Goal: Information Seeking & Learning: Understand process/instructions

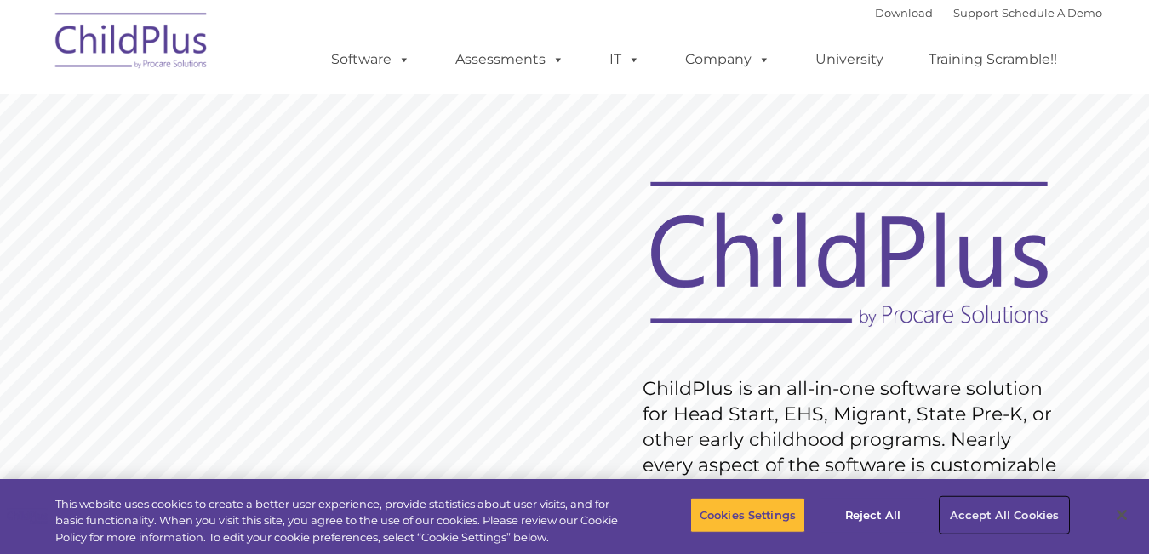
click at [986, 511] on button "Accept All Cookies" at bounding box center [1004, 516] width 128 height 36
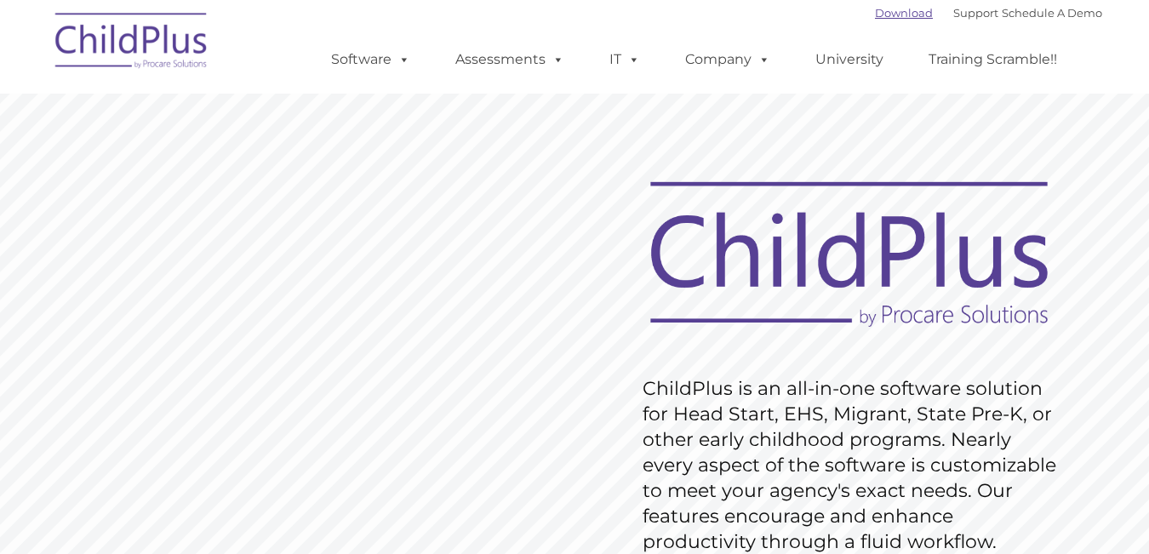
click at [875, 11] on link "Download" at bounding box center [904, 13] width 58 height 14
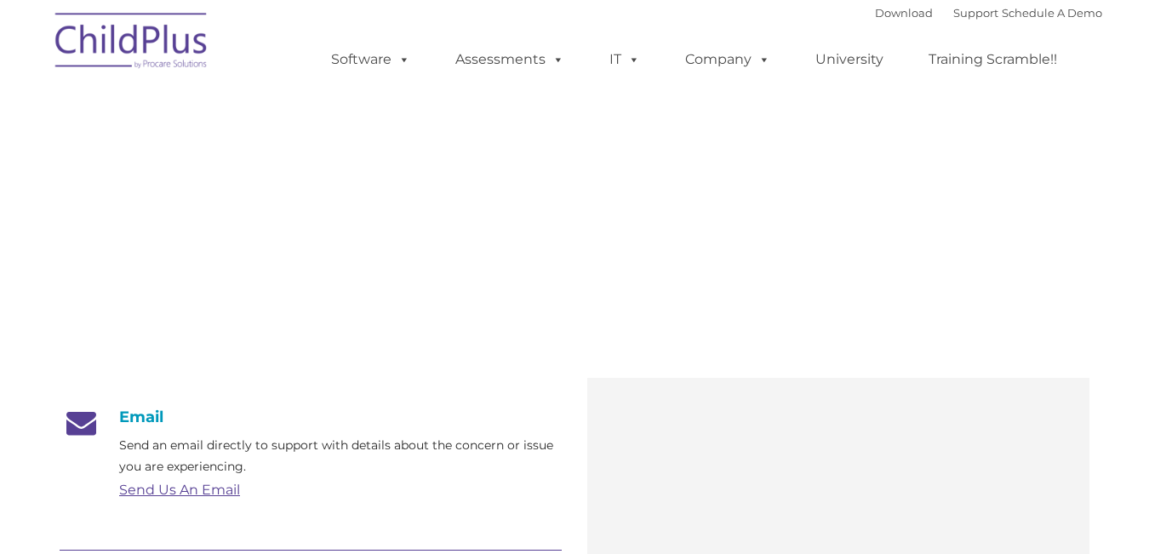
type input ""
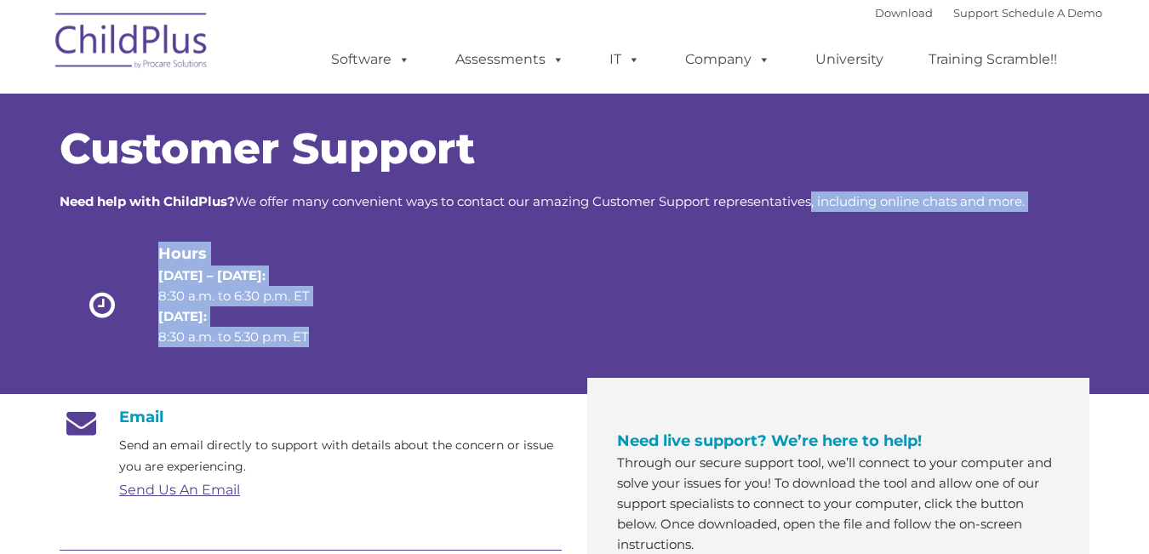
drag, startPoint x: 814, startPoint y: 237, endPoint x: 508, endPoint y: 369, distance: 333.1
click at [508, 369] on div "Customer Support Need help with ChildPlus? We offer many convenient ways to con…" at bounding box center [575, 252] width 1030 height 249
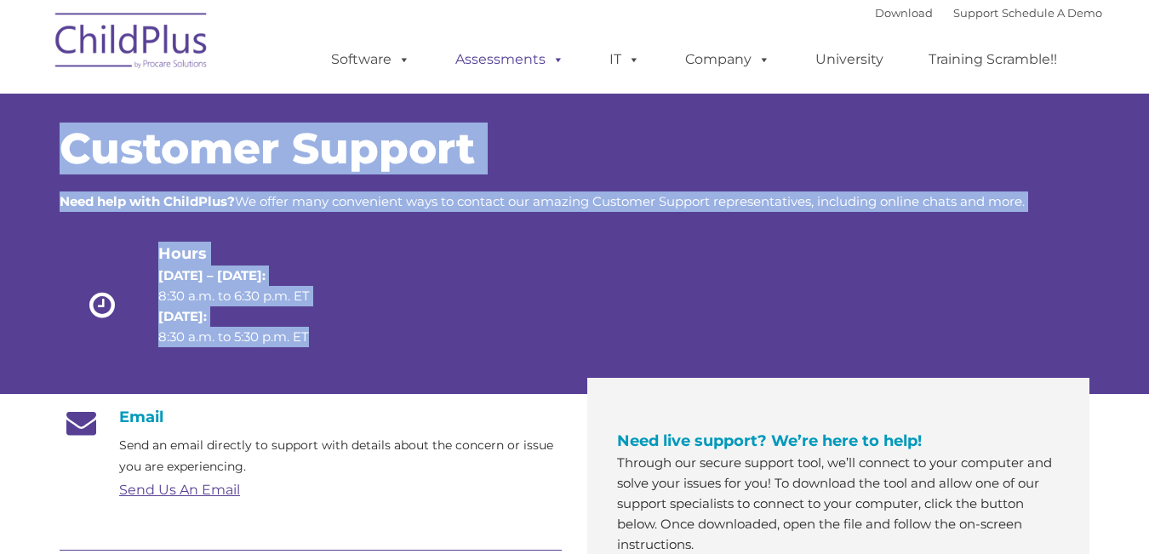
drag, startPoint x: 508, startPoint y: 369, endPoint x: 540, endPoint y: 67, distance: 303.8
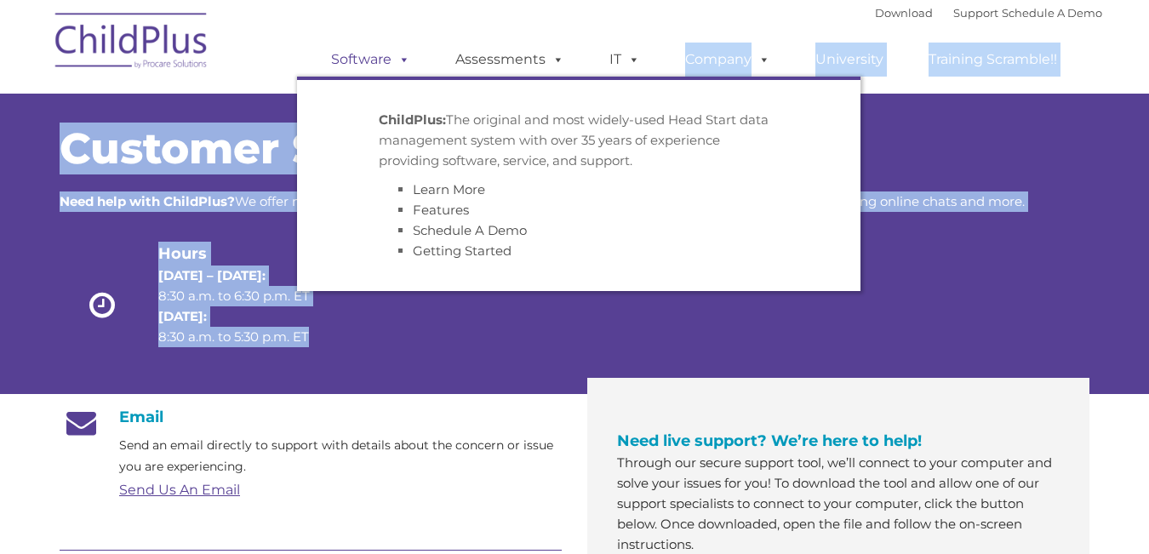
click at [397, 66] on span at bounding box center [400, 59] width 19 height 16
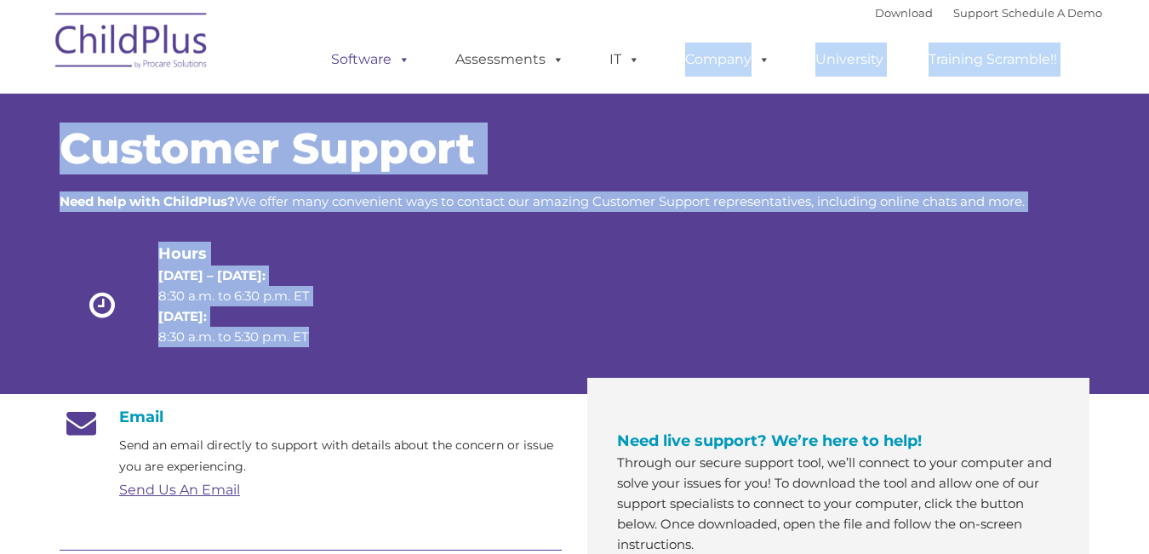
click at [397, 66] on span at bounding box center [400, 59] width 19 height 16
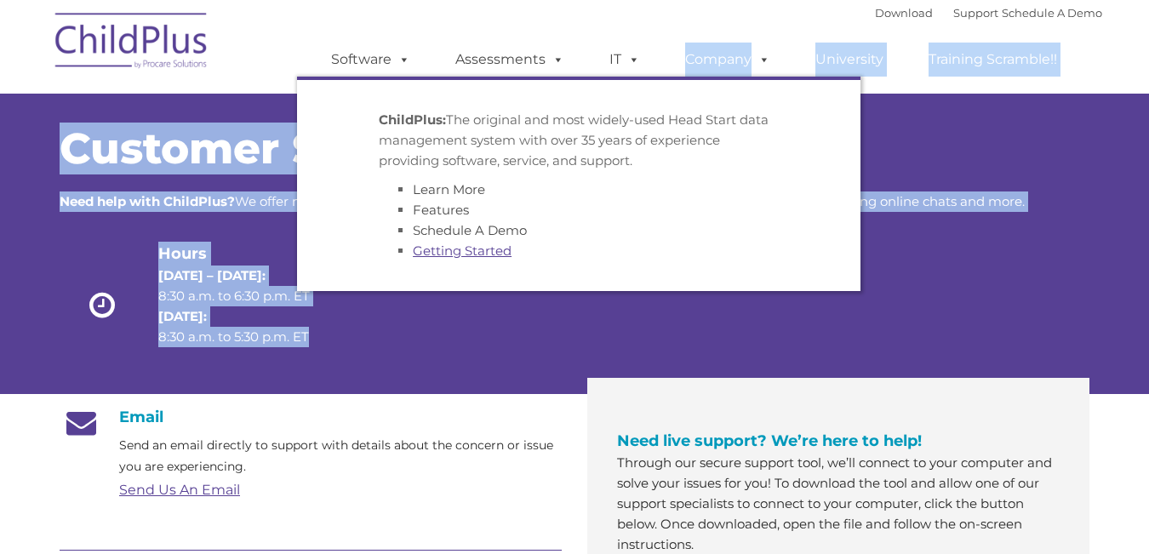
click at [479, 252] on link "Getting Started" at bounding box center [462, 251] width 99 height 16
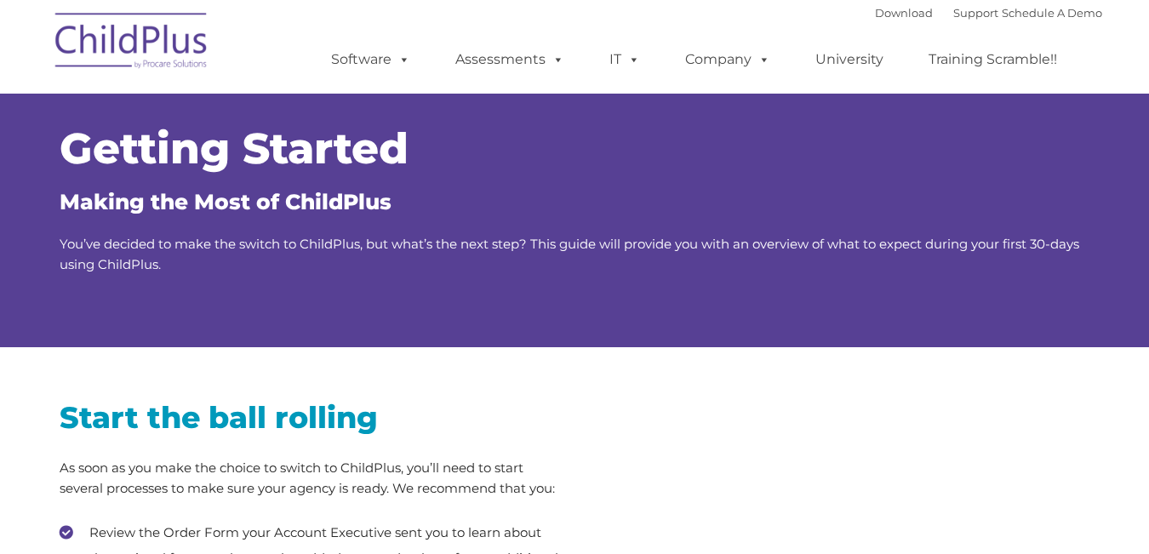
type input ""
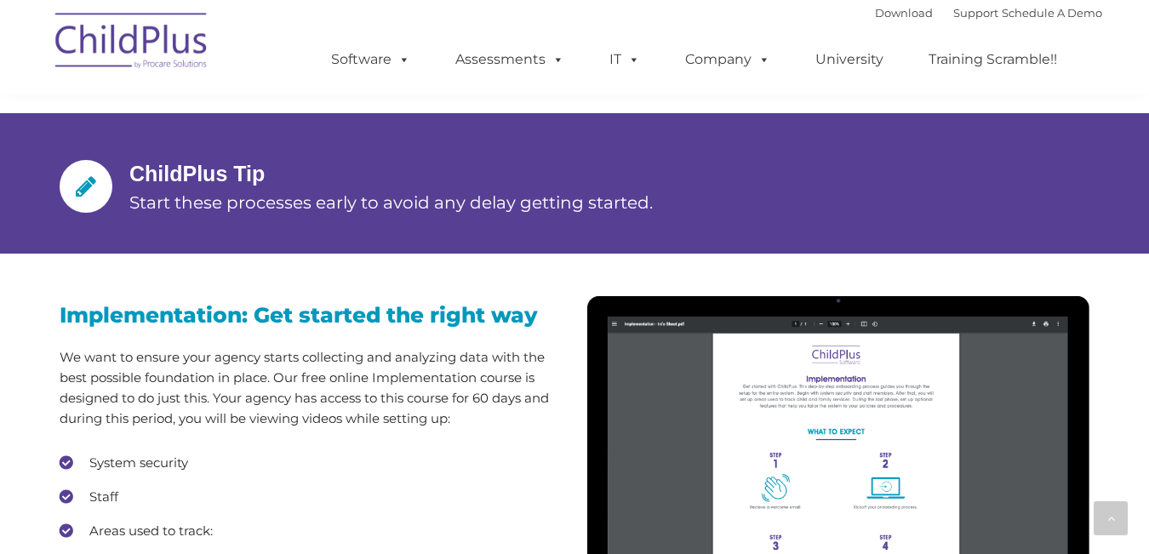
scroll to position [1310, 0]
